Goal: Task Accomplishment & Management: Complete application form

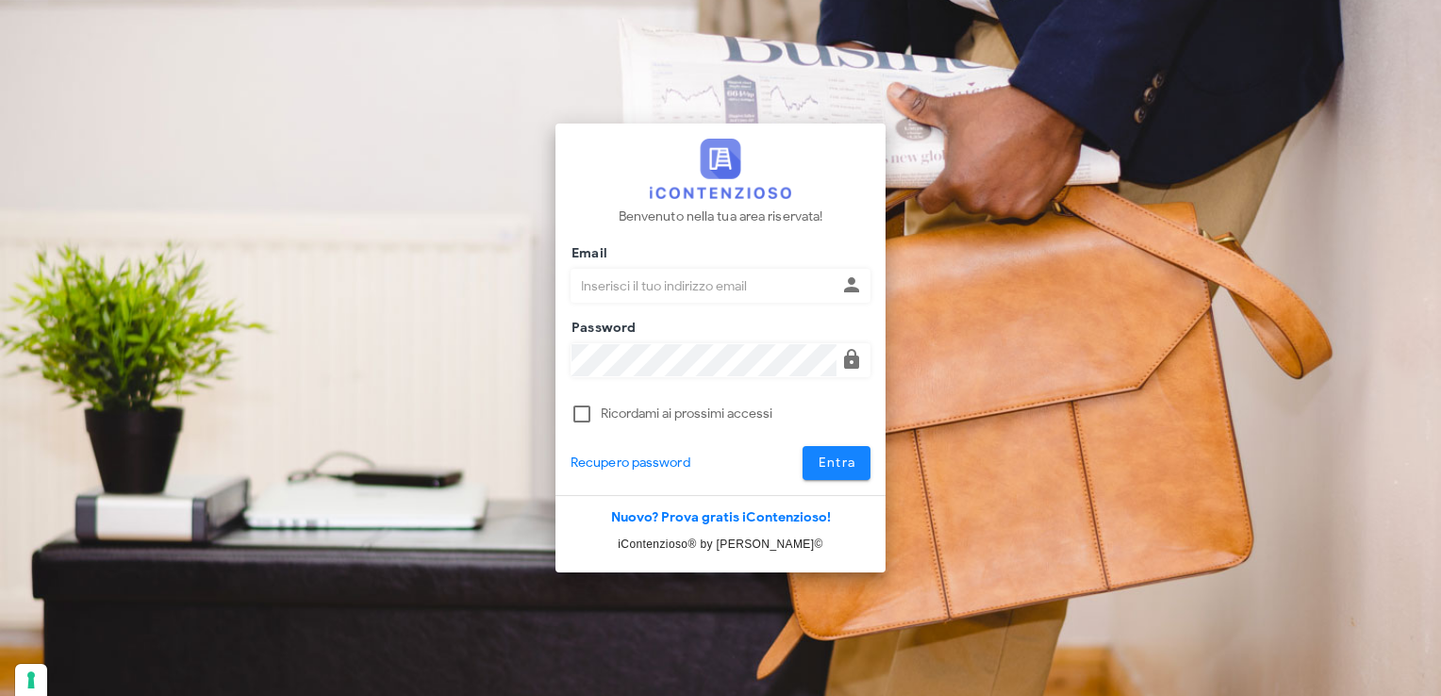
type input "[EMAIL_ADDRESS][DOMAIN_NAME]"
click at [849, 462] on span "Entra" at bounding box center [837, 463] width 39 height 16
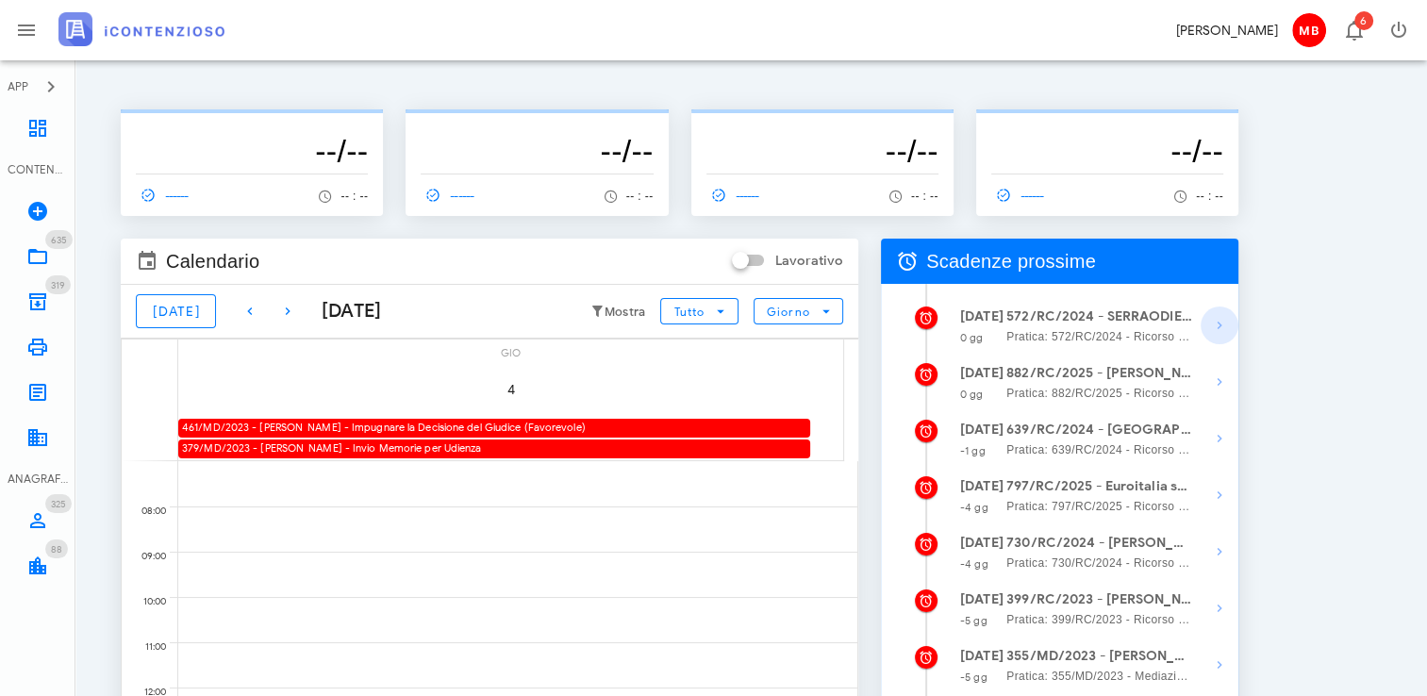
click at [1220, 323] on icon "button" at bounding box center [1219, 325] width 23 height 23
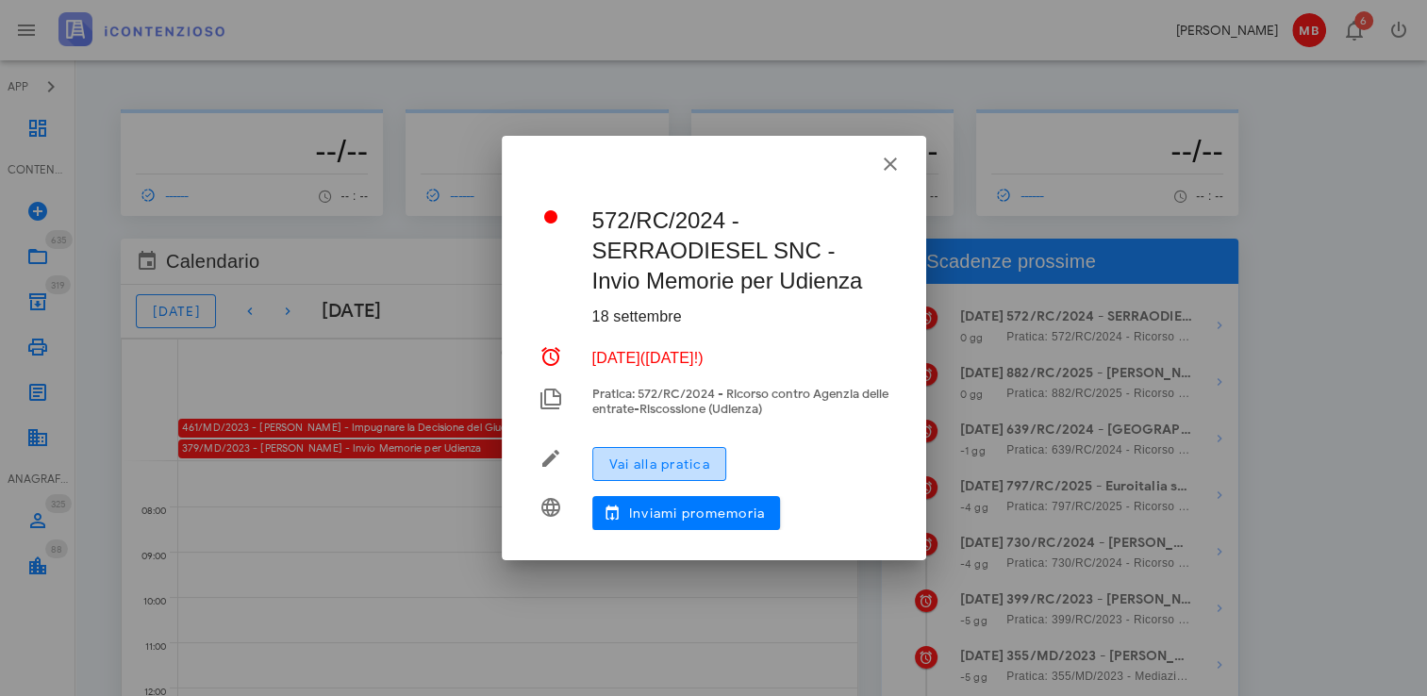
click at [667, 473] on button "Vai alla pratica" at bounding box center [659, 464] width 134 height 34
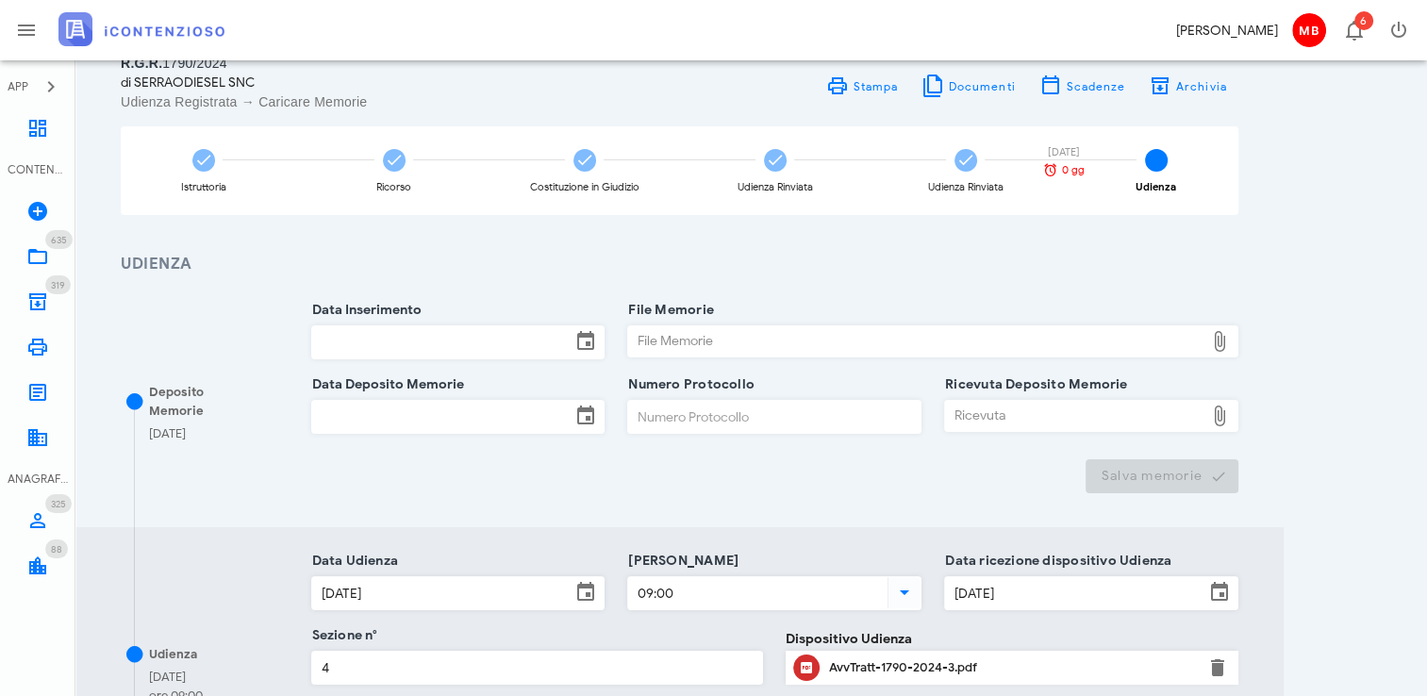
scroll to position [189, 0]
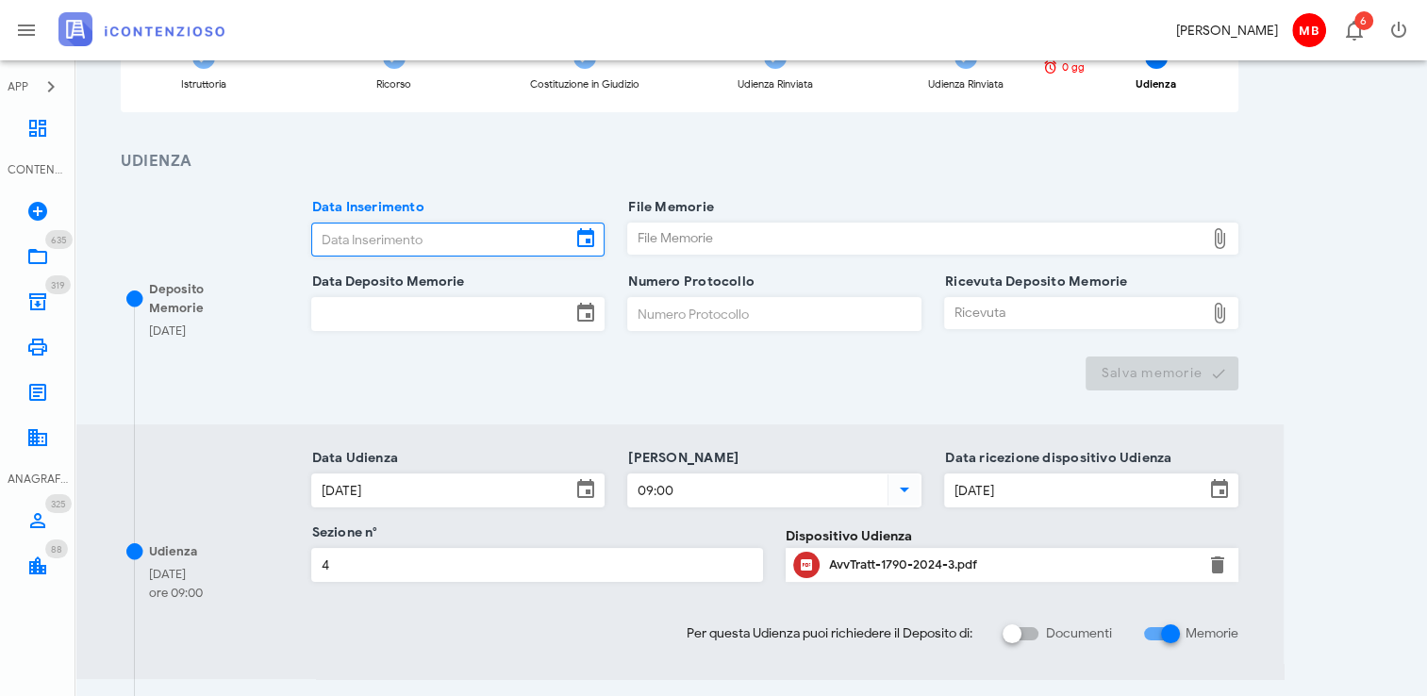
click at [434, 246] on input "Data Inserimento" at bounding box center [441, 240] width 259 height 32
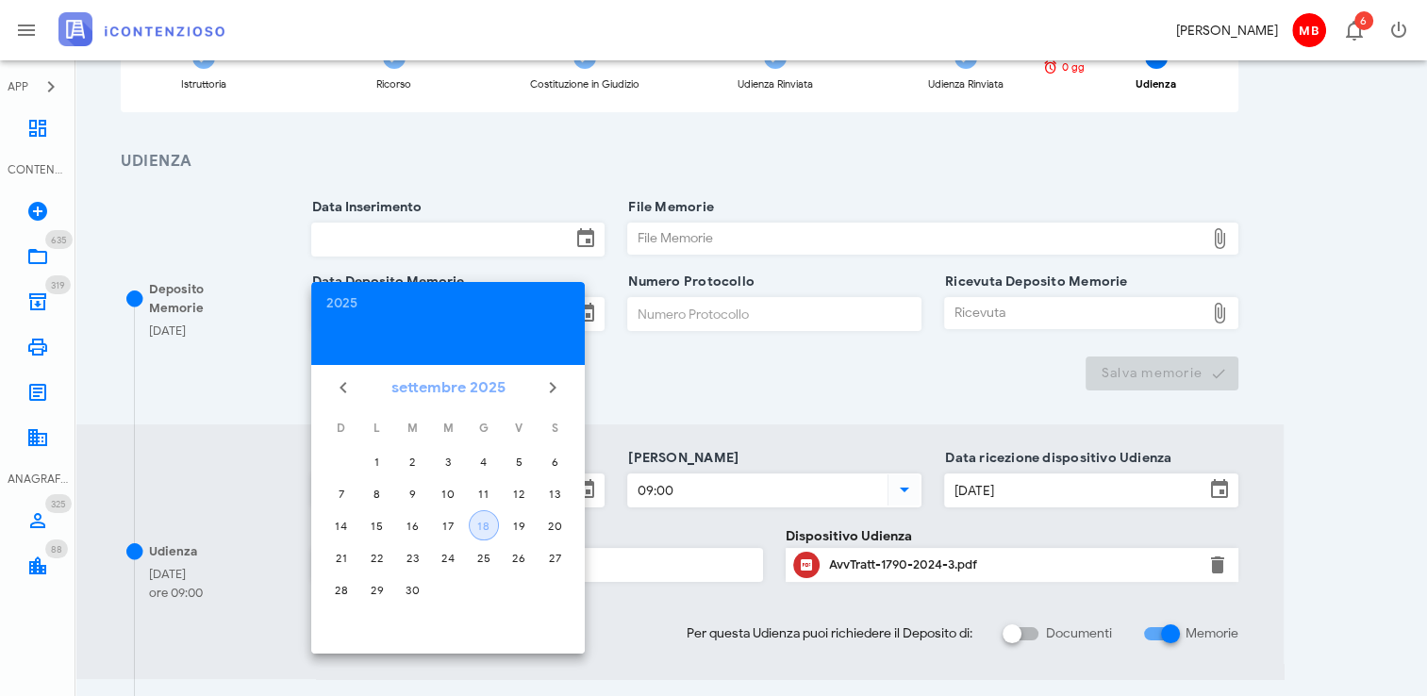
drag, startPoint x: 485, startPoint y: 519, endPoint x: 420, endPoint y: 387, distance: 147.2
click at [478, 504] on tbody "1 2 3 4 5 6 7 8 9 10 11 12 13 14 15 16 17 18 19 20 21 22 23 24 25 26 27 28 29 30" at bounding box center [447, 525] width 247 height 158
click at [488, 515] on button "18" at bounding box center [484, 525] width 30 height 30
type input "[DATE]"
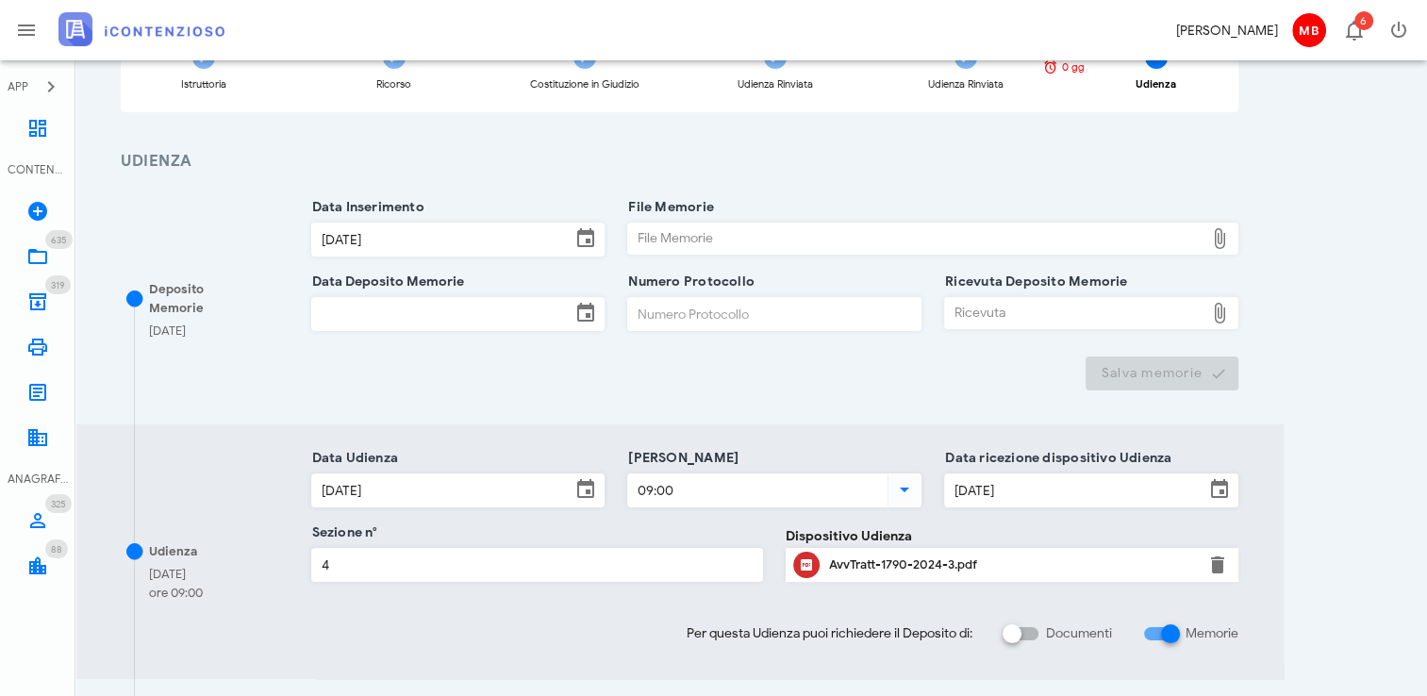
click at [420, 323] on input "Data Deposito Memorie" at bounding box center [441, 314] width 259 height 32
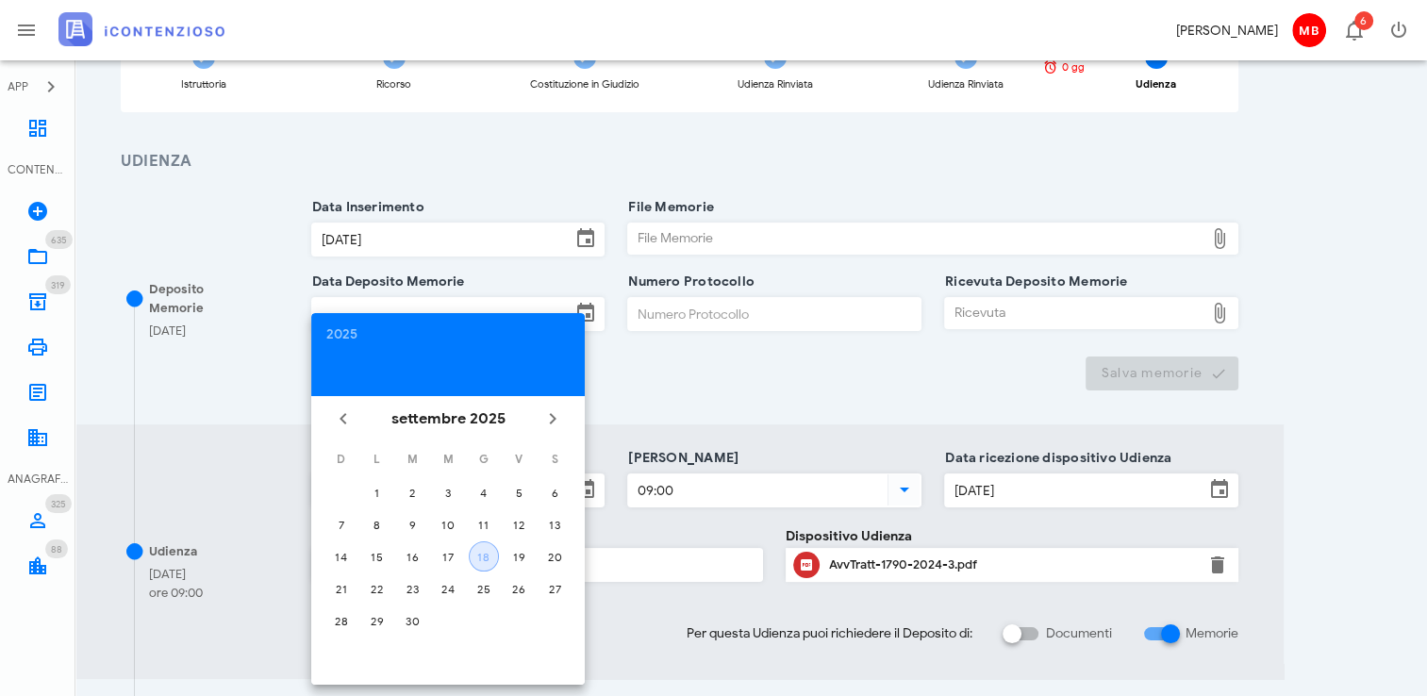
click at [489, 551] on div "18" at bounding box center [484, 557] width 28 height 14
type input "18/09/2025"
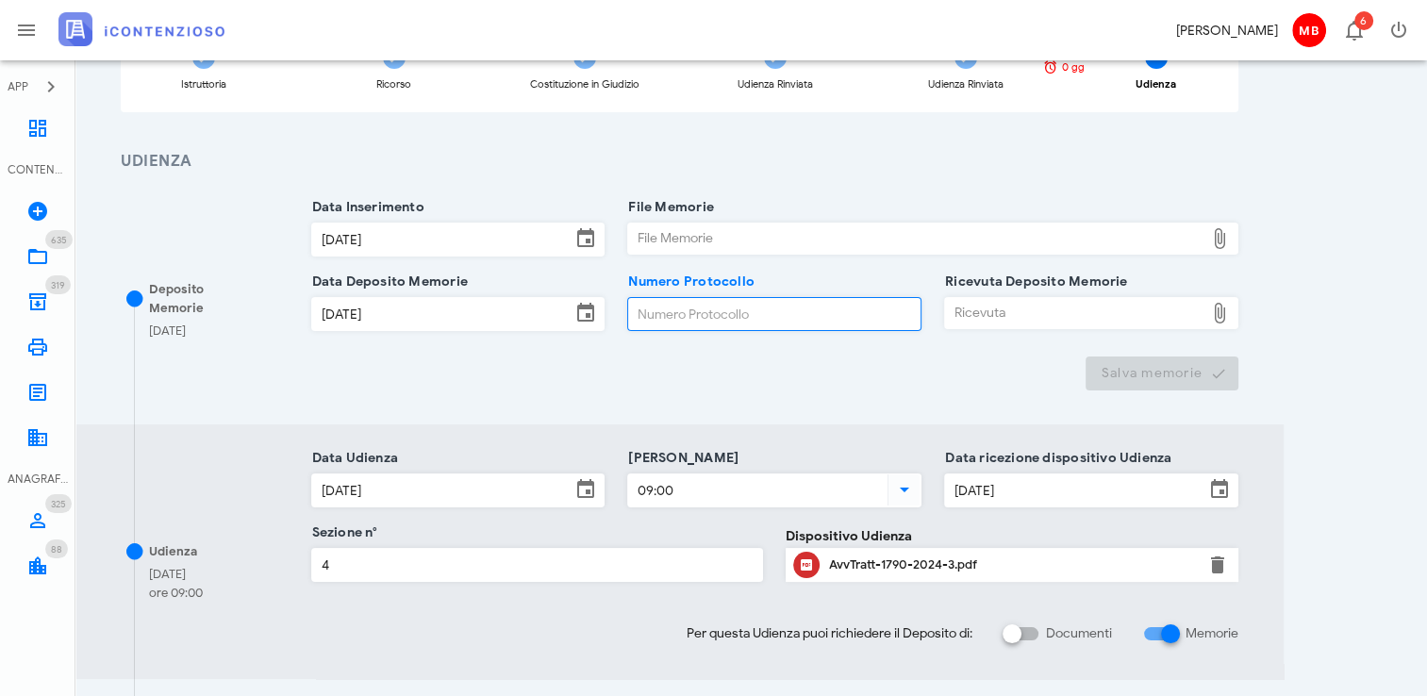
click at [715, 304] on input "Numero Protocollo" at bounding box center [774, 314] width 292 height 32
type input "33"
click at [687, 245] on div "File Memorie" at bounding box center [916, 239] width 576 height 30
type input "C:\fakepath\memoria.pdf"
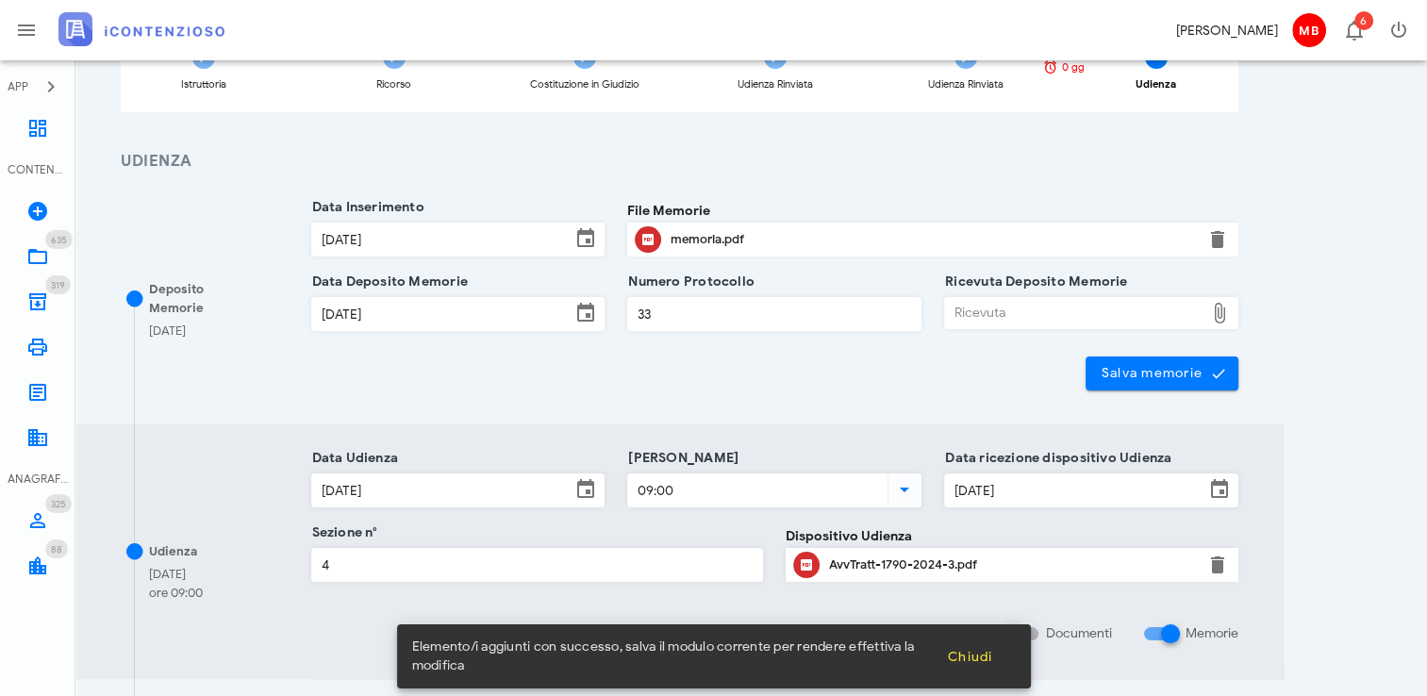
click at [977, 309] on div "Ricevuta" at bounding box center [1074, 313] width 259 height 30
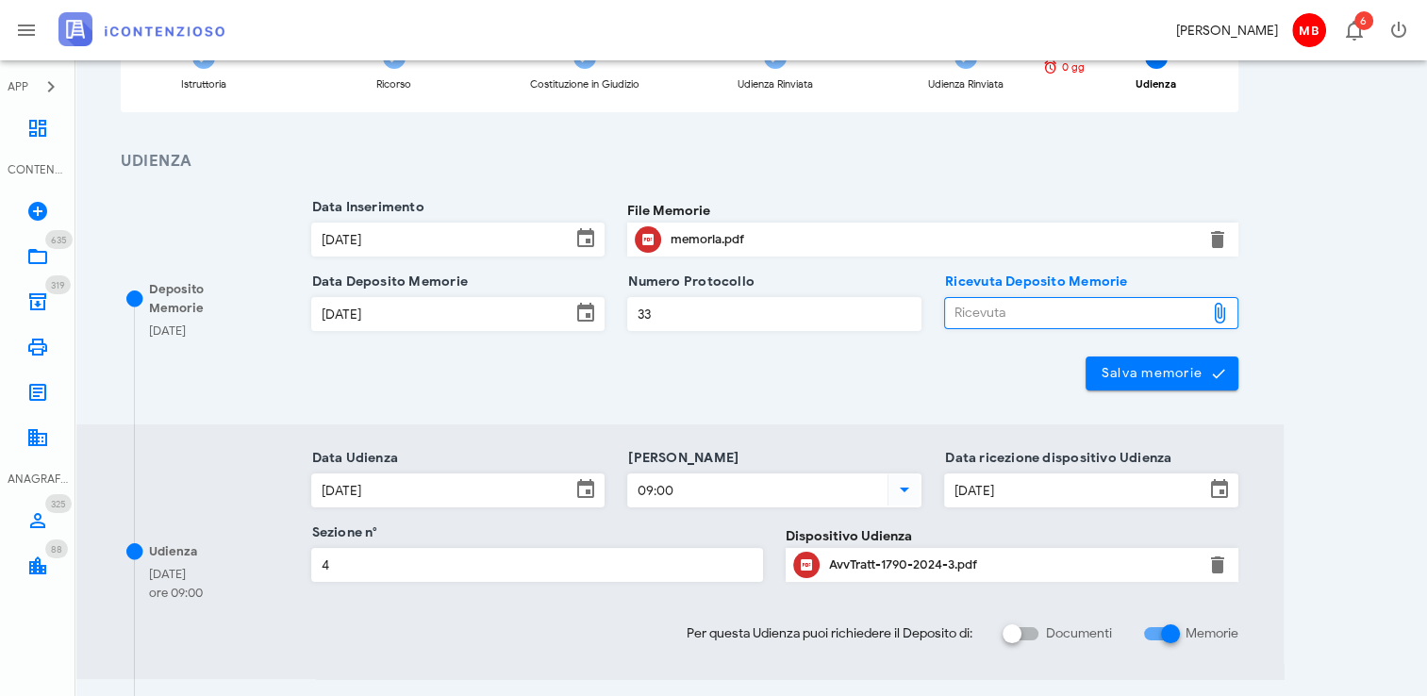
type input "C:\fakepath\NIR_D-3670817-2025.pdf"
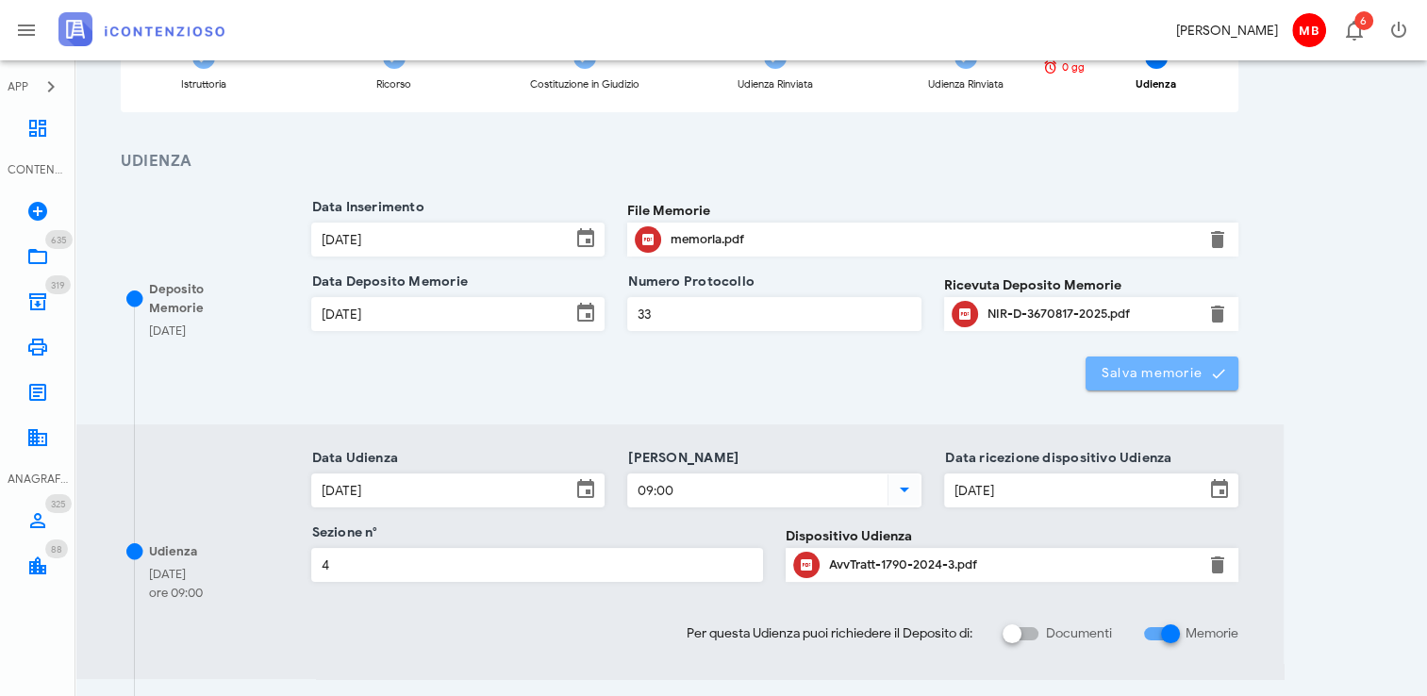
click at [1156, 374] on span "Salva memorie" at bounding box center [1163, 373] width 124 height 17
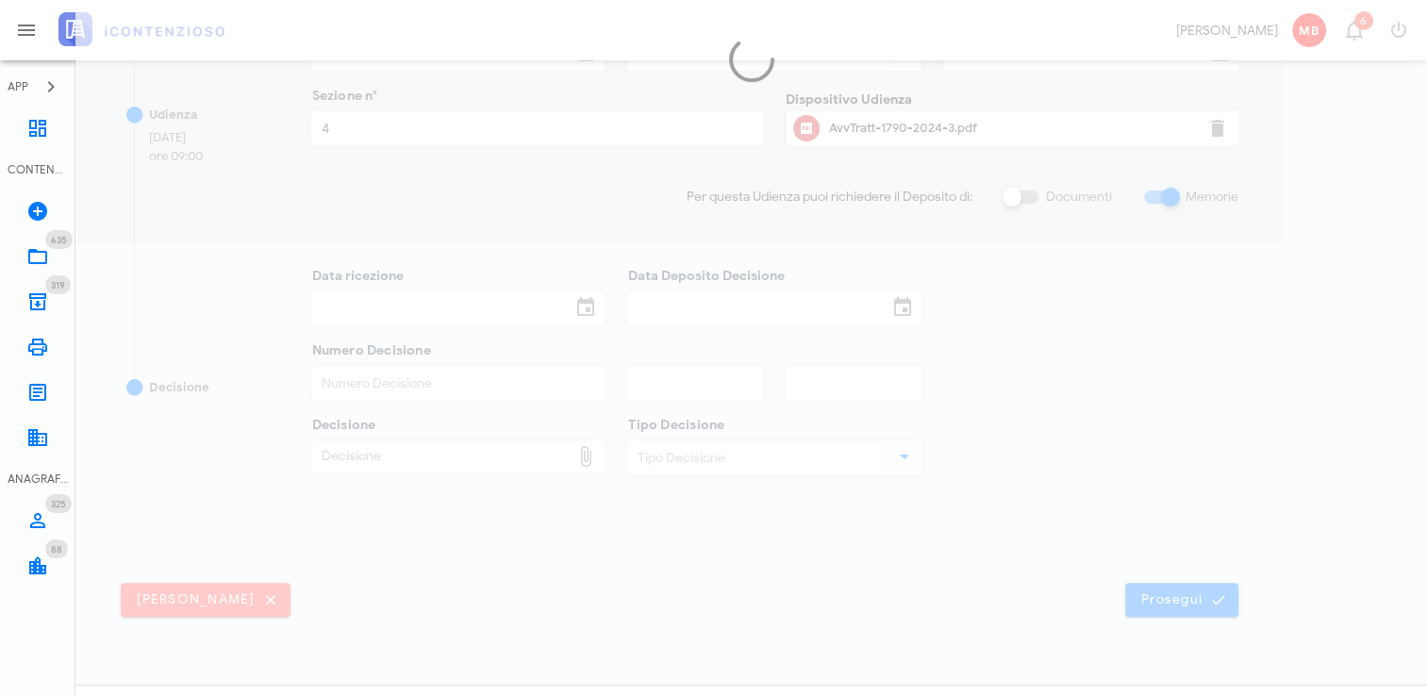
scroll to position [654, 0]
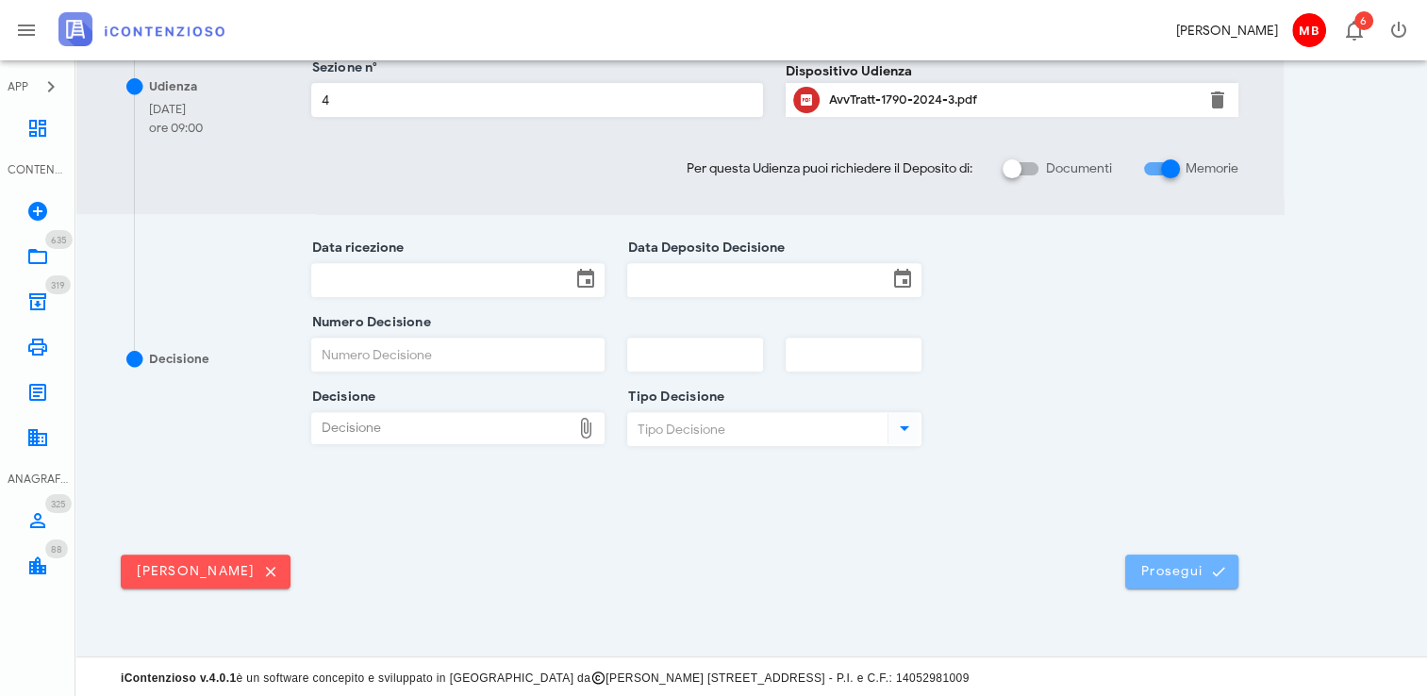
click at [1197, 568] on span "Prosegui" at bounding box center [1181, 571] width 83 height 17
